Goal: Navigation & Orientation: Find specific page/section

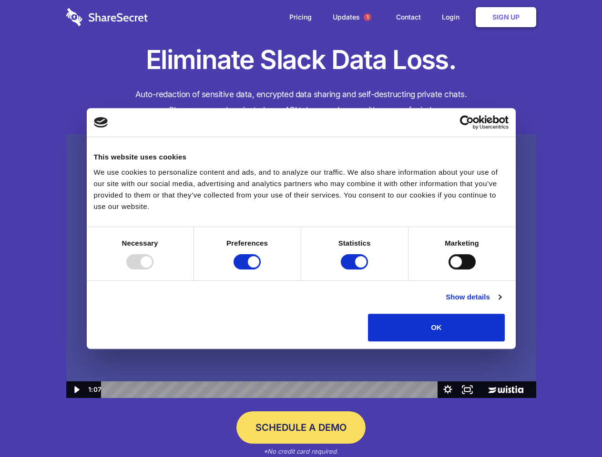
click at [301, 229] on img at bounding box center [301, 266] width 470 height 264
click at [153, 270] on div at bounding box center [139, 261] width 27 height 15
click at [261, 270] on input "Preferences" at bounding box center [246, 261] width 27 height 15
checkbox input "false"
click at [355, 270] on input "Statistics" at bounding box center [354, 261] width 27 height 15
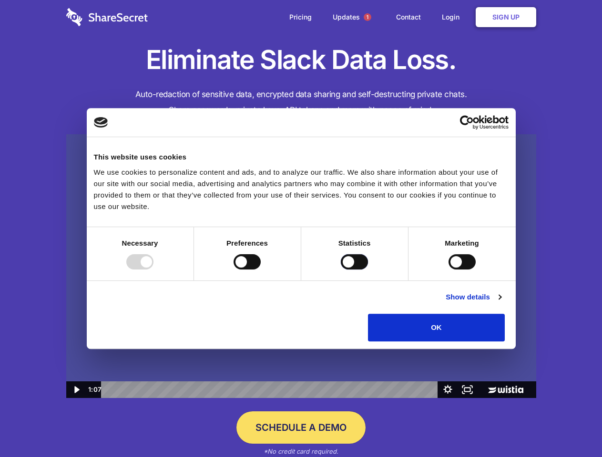
checkbox input "false"
click at [448, 270] on input "Marketing" at bounding box center [461, 261] width 27 height 15
checkbox input "true"
click at [501, 303] on link "Show details" at bounding box center [473, 297] width 55 height 11
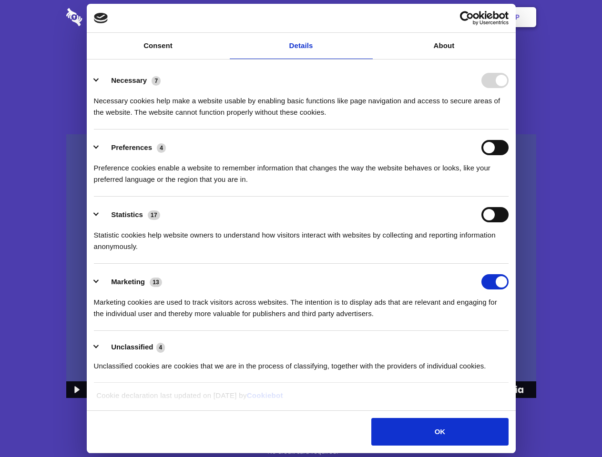
click at [508, 130] on li "Necessary 7 Necessary cookies help make a website usable by enabling basic func…" at bounding box center [301, 95] width 415 height 67
click at [367, 17] on span "1" at bounding box center [368, 17] width 8 height 8
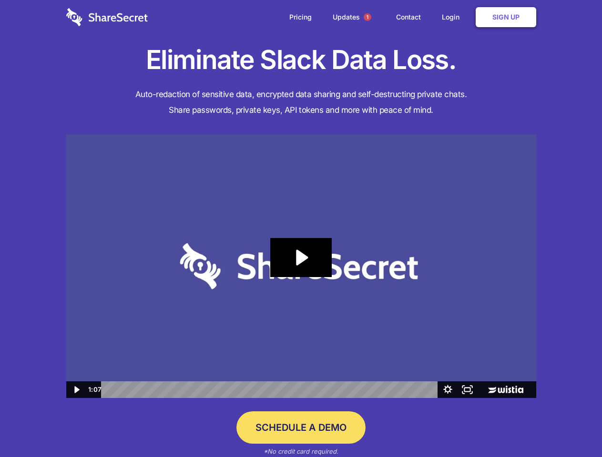
click at [301, 266] on icon "Play Video: Sharesecret Slack Extension" at bounding box center [300, 257] width 61 height 39
